Goal: Task Accomplishment & Management: Manage account settings

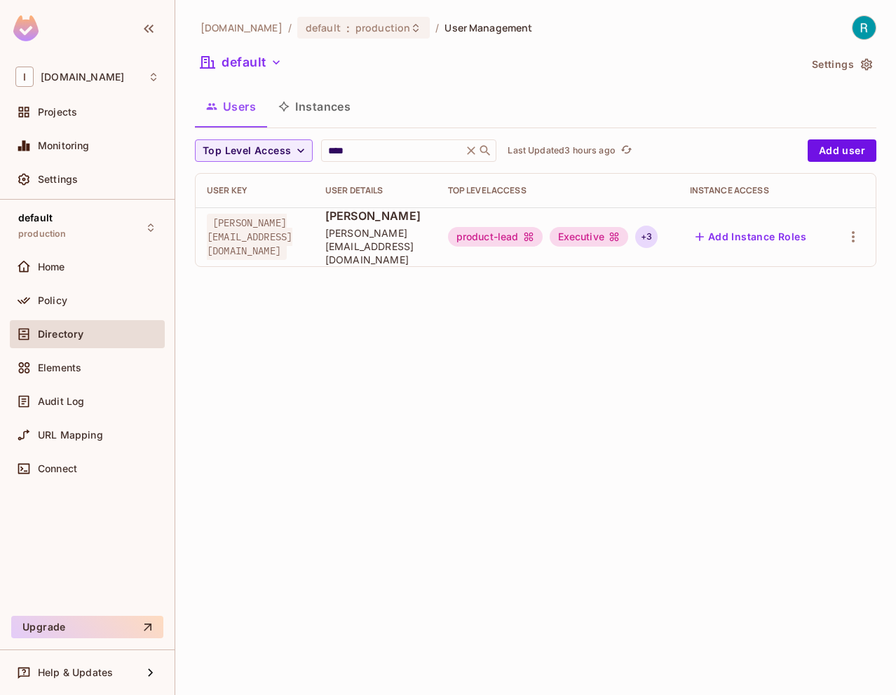
click at [657, 231] on div "+ 3" at bounding box center [646, 237] width 22 height 22
click at [395, 30] on div at bounding box center [448, 347] width 896 height 695
click at [410, 29] on icon at bounding box center [415, 27] width 11 height 11
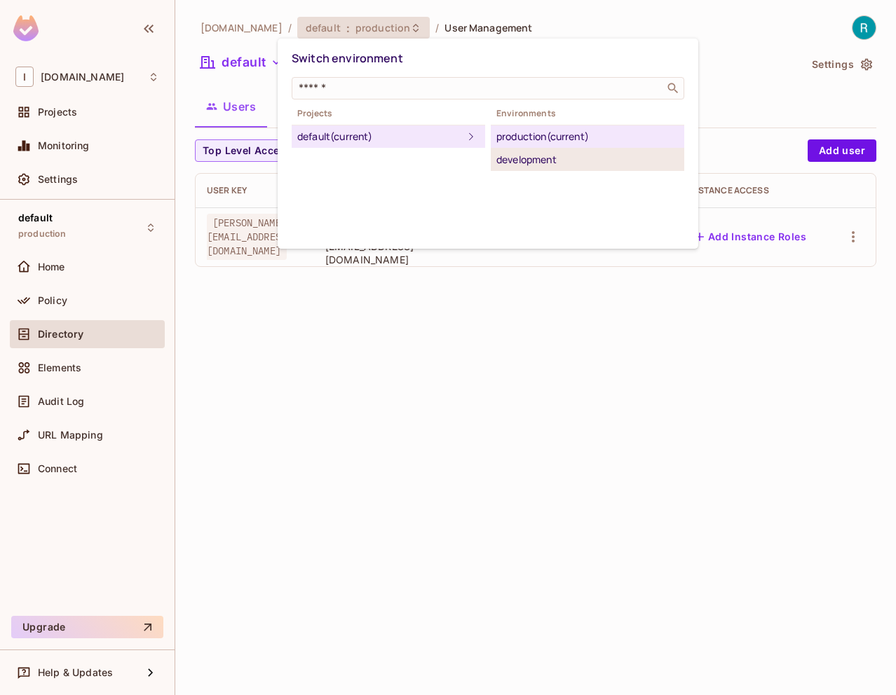
click at [540, 164] on div "development" at bounding box center [587, 159] width 182 height 17
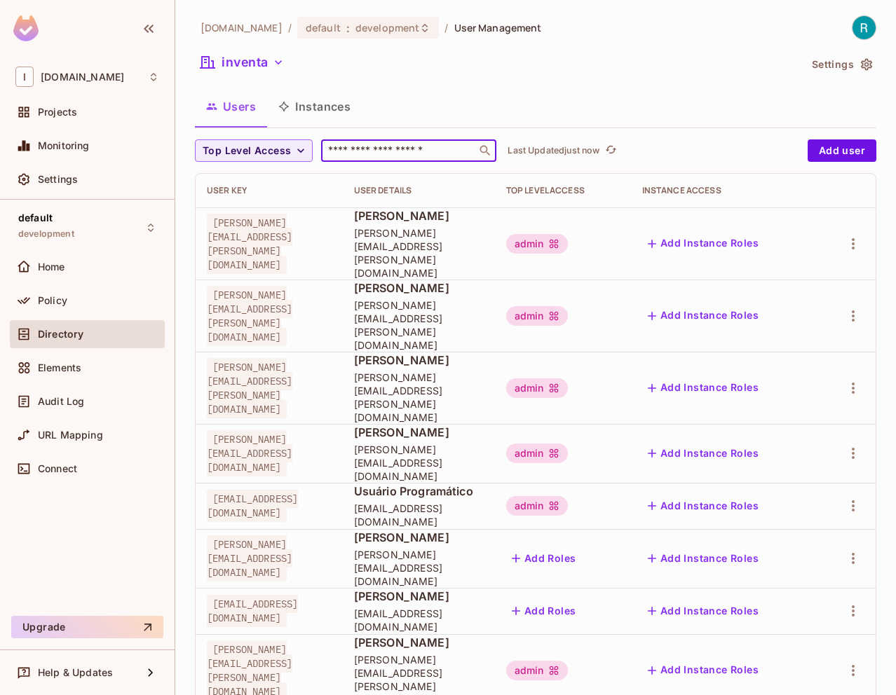
click at [404, 147] on input "text" at bounding box center [398, 151] width 147 height 14
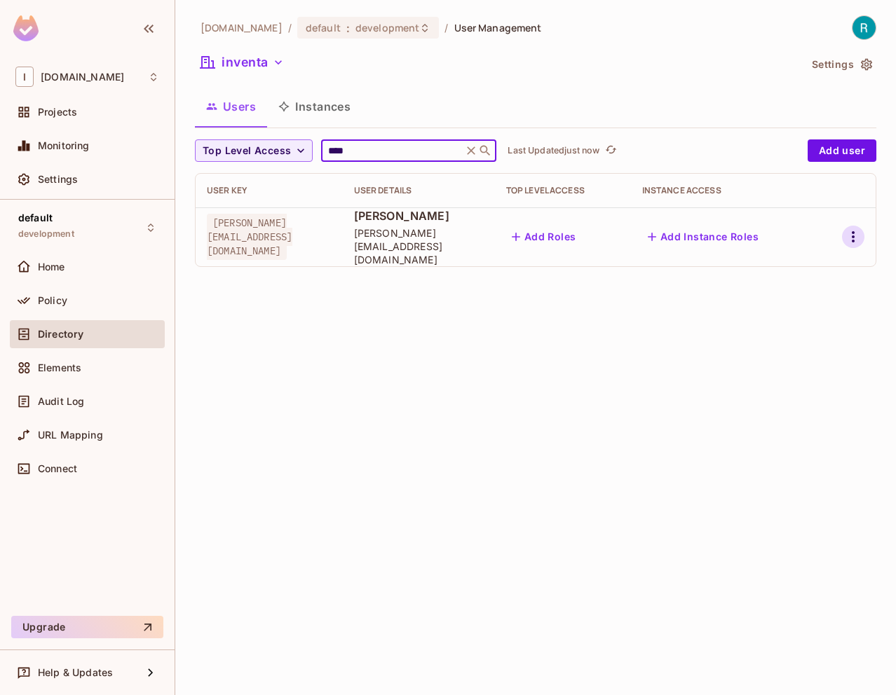
type input "****"
click at [848, 233] on icon "button" at bounding box center [852, 236] width 17 height 17
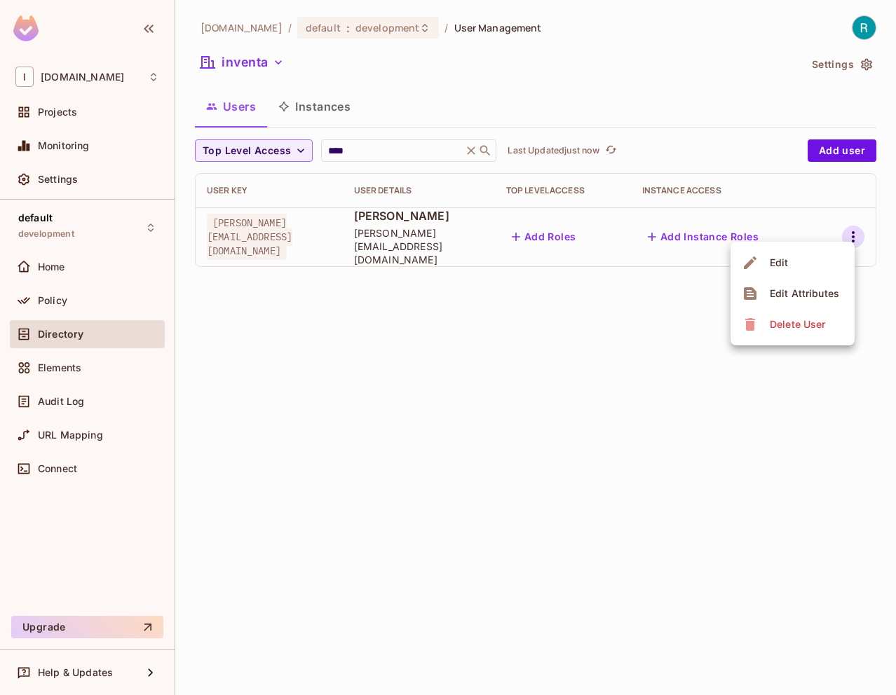
click at [830, 261] on li "Edit" at bounding box center [792, 262] width 124 height 31
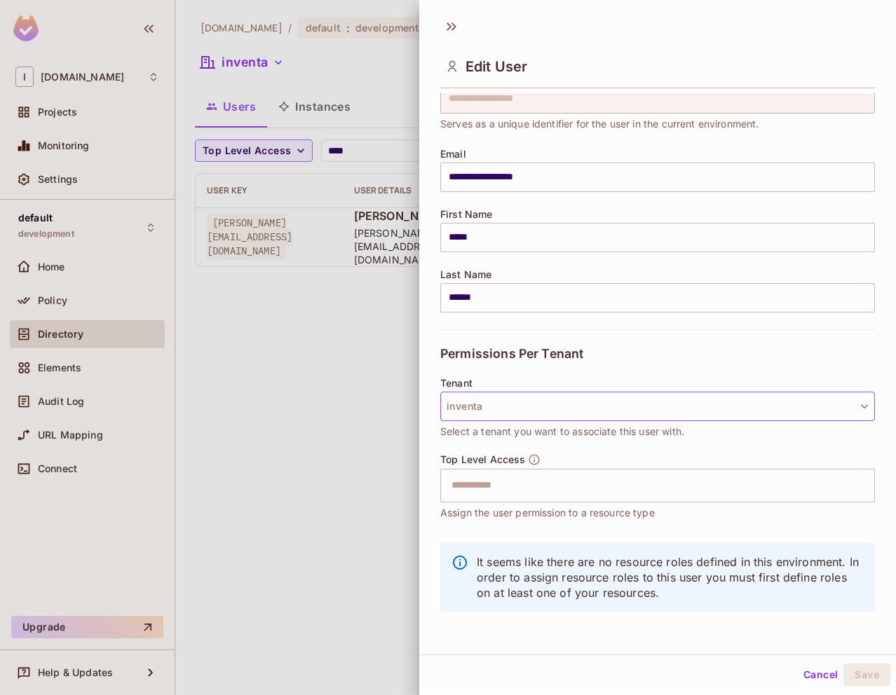
scroll to position [2, 0]
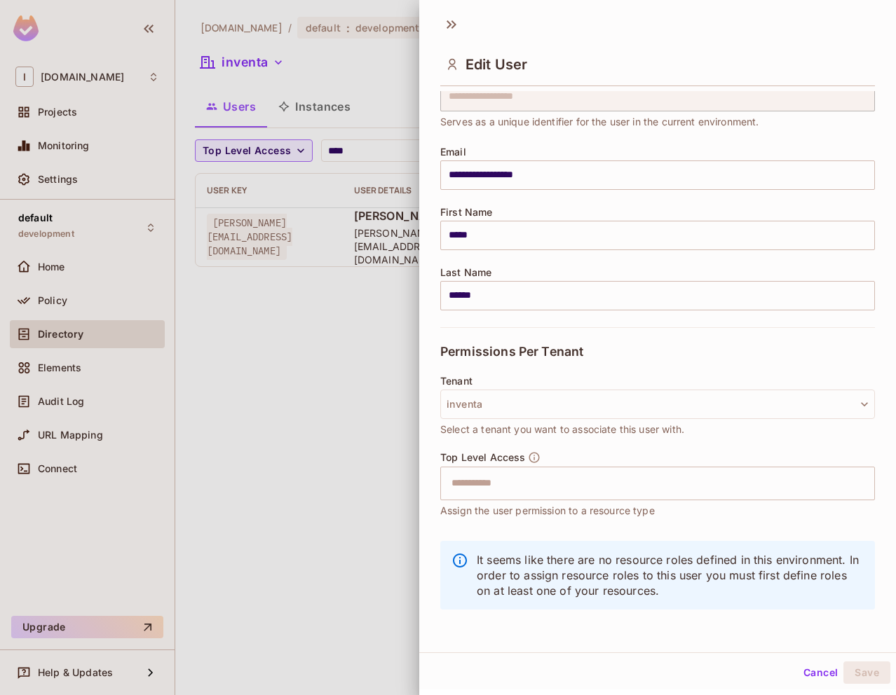
click at [808, 672] on button "Cancel" at bounding box center [821, 673] width 46 height 22
